Goal: Task Accomplishment & Management: Use online tool/utility

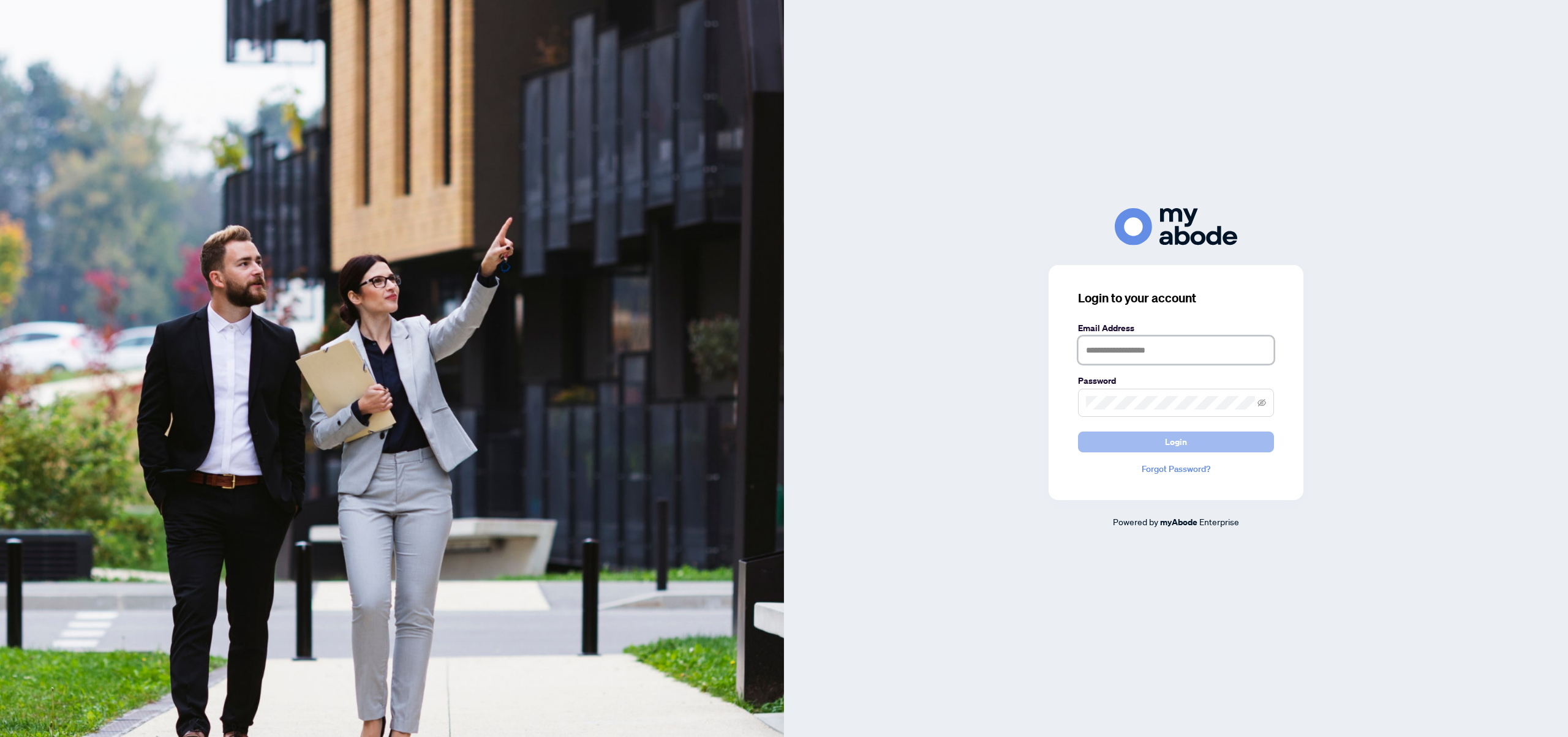
type input "**********"
click at [1227, 438] on button "Login" at bounding box center [1176, 442] width 196 height 21
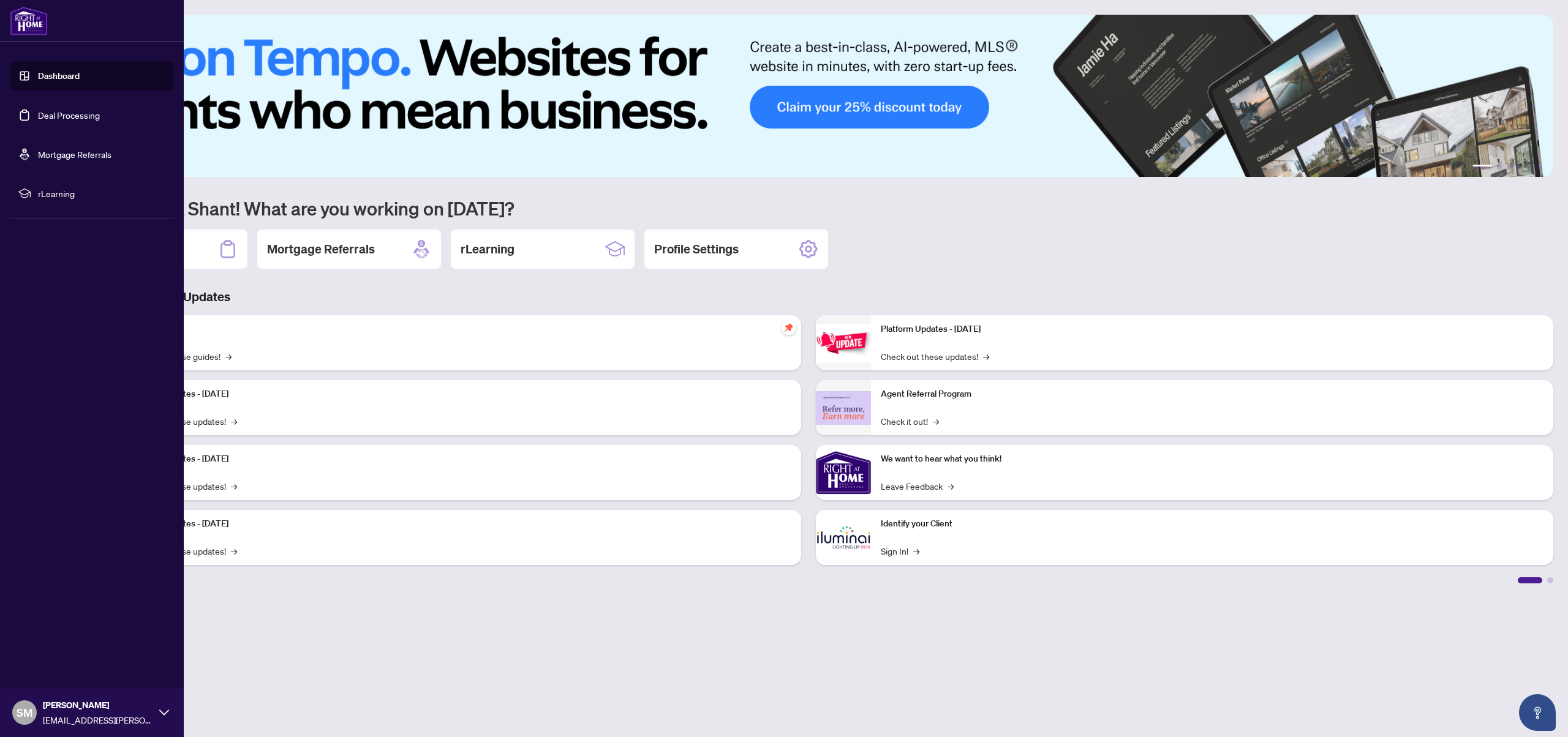
click at [71, 117] on link "Deal Processing" at bounding box center [69, 115] width 62 height 11
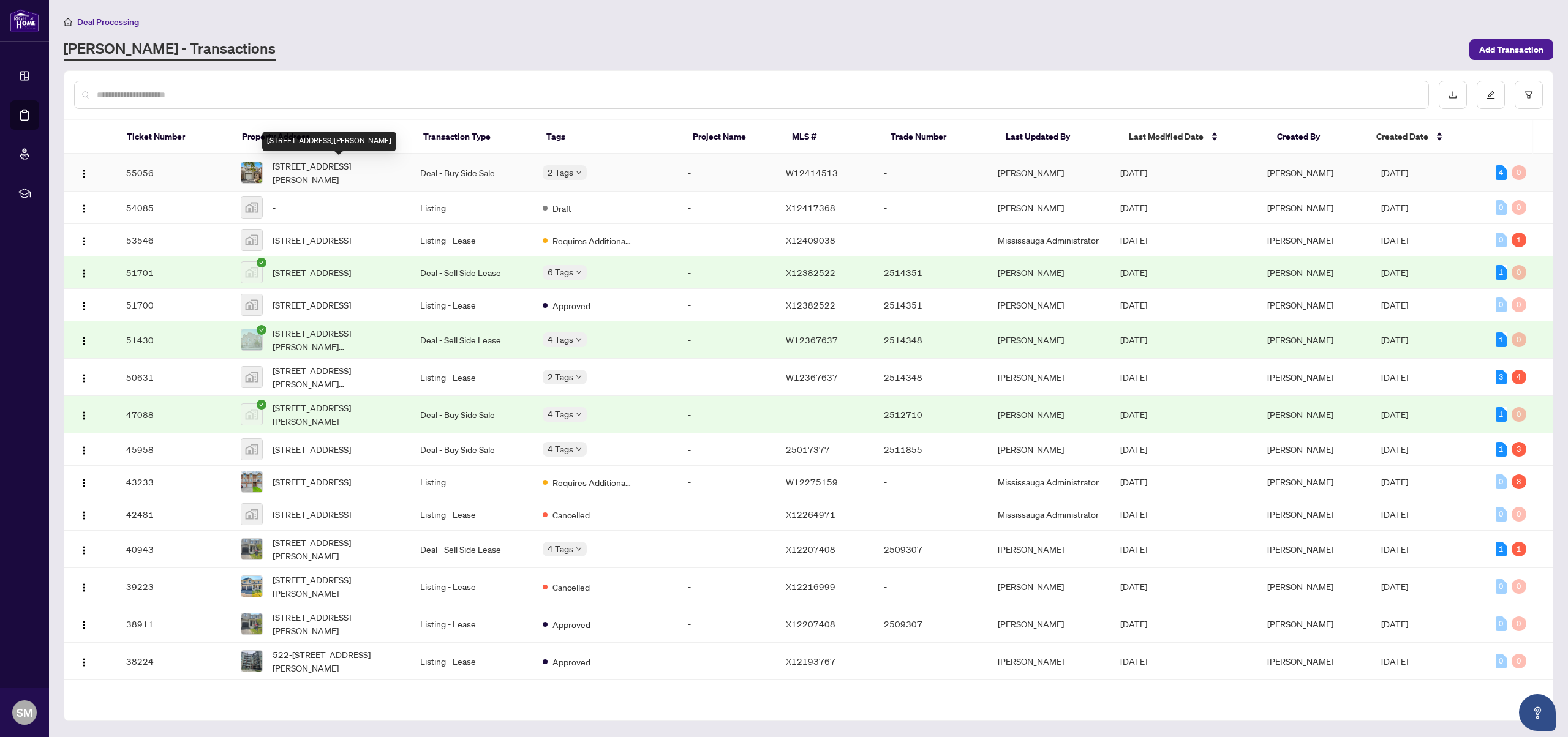
click at [391, 176] on span "[STREET_ADDRESS][PERSON_NAME]" at bounding box center [336, 172] width 128 height 27
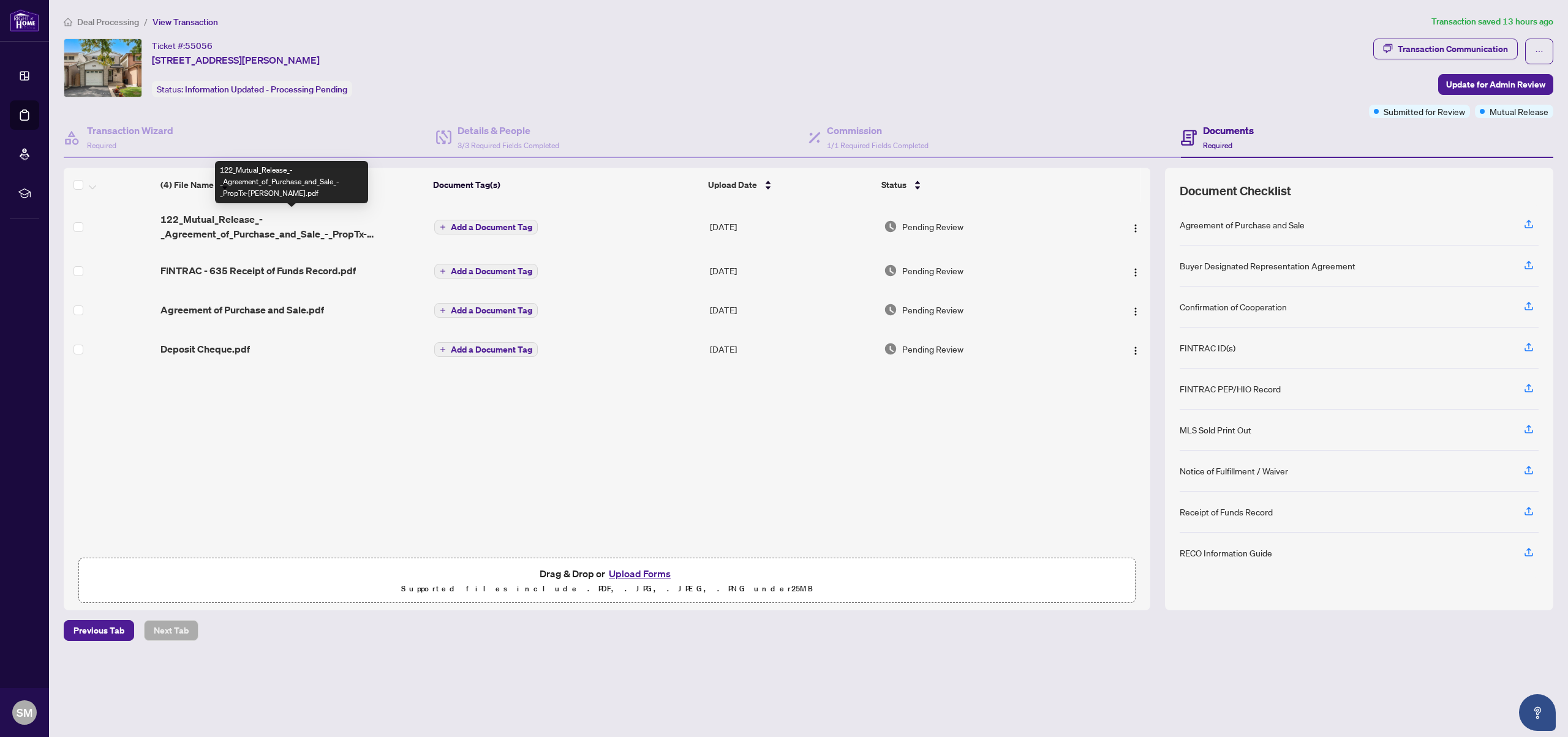
click at [294, 217] on span "122_Mutual_Release_-_Agreement_of_Purchase_and_Sale_-_PropTx-[PERSON_NAME].pdf" at bounding box center [292, 227] width 264 height 30
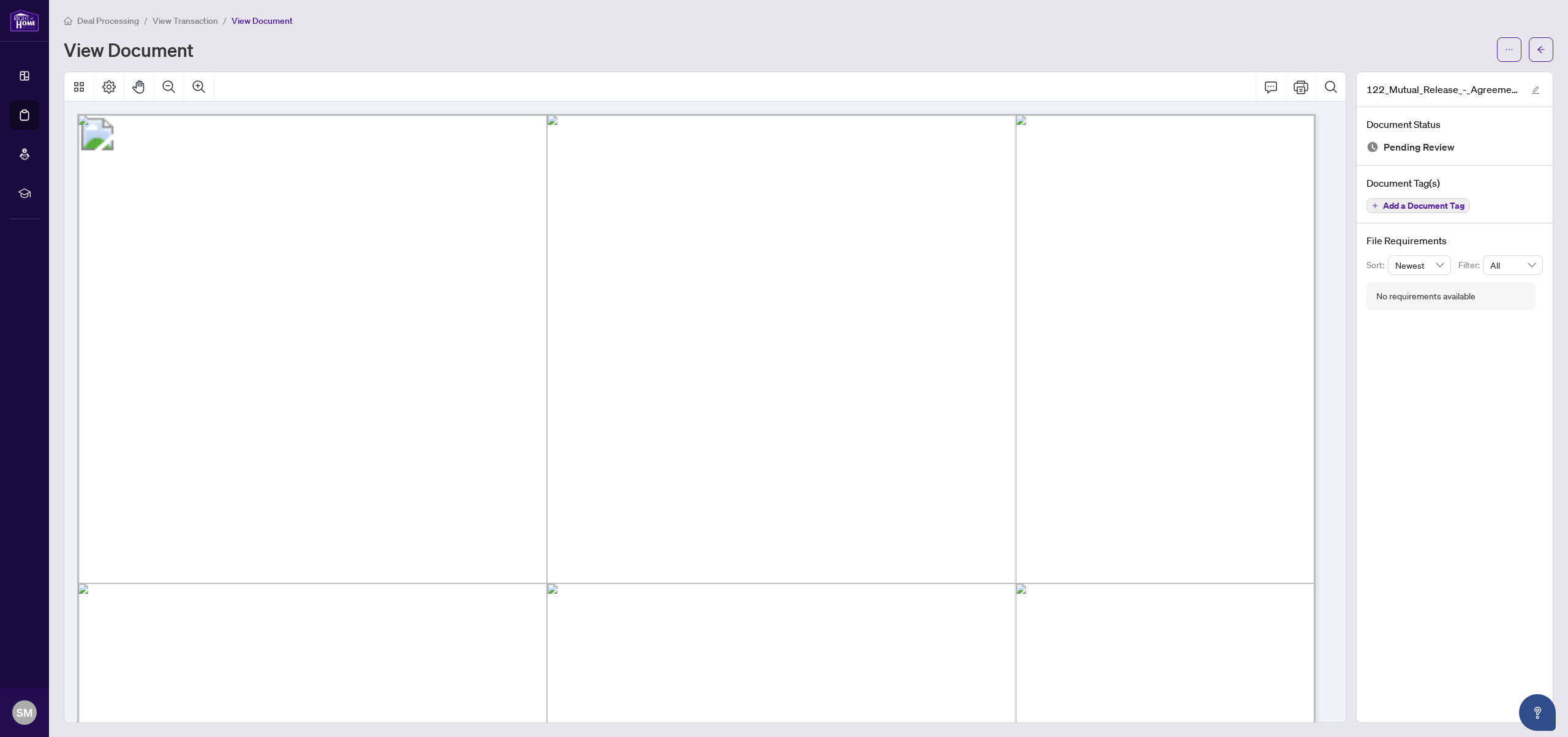
drag, startPoint x: 237, startPoint y: 256, endPoint x: 300, endPoint y: 250, distance: 63.3
click at [258, 250] on span "Form 122" at bounding box center [209, 254] width 98 height 32
drag, startPoint x: 495, startPoint y: 499, endPoint x: 993, endPoint y: 502, distance: 498.0
click at [811, 502] on span "[STREET_ADDRESS][PERSON_NAME]" at bounding box center [653, 500] width 317 height 19
click at [671, 502] on span "[STREET_ADDRESS][PERSON_NAME]" at bounding box center [653, 500] width 317 height 19
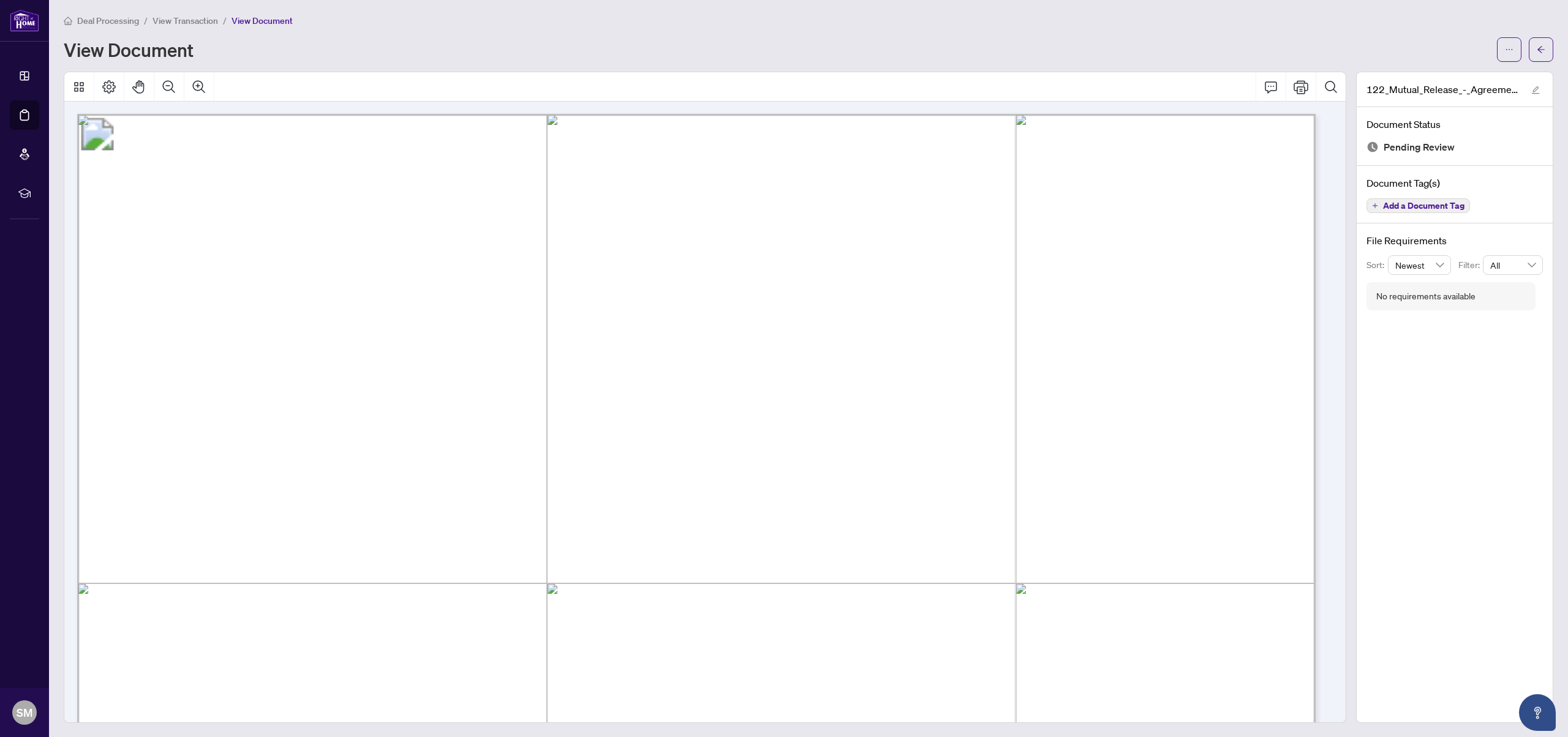
drag, startPoint x: 721, startPoint y: 499, endPoint x: 496, endPoint y: 490, distance: 225.2
click at [496, 490] on span "[STREET_ADDRESS][PERSON_NAME]" at bounding box center [653, 500] width 317 height 19
